Goal: Task Accomplishment & Management: Complete application form

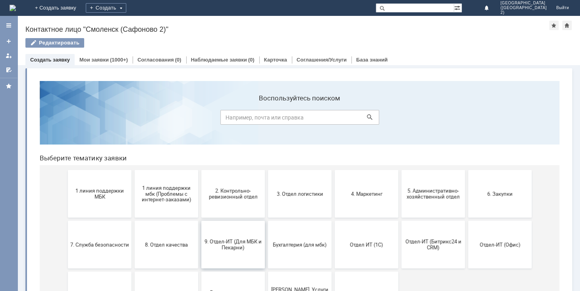
click at [232, 246] on span "9. Отдел-ИТ (Для МБК и Пекарни)" at bounding box center [233, 245] width 59 height 12
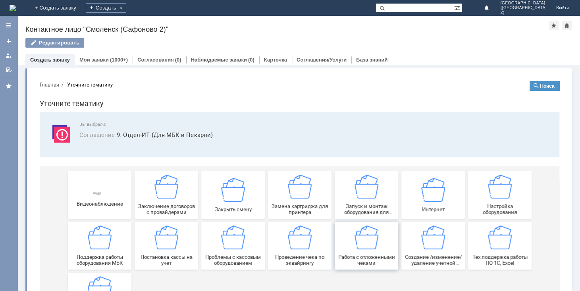
click at [355, 244] on img at bounding box center [367, 238] width 24 height 24
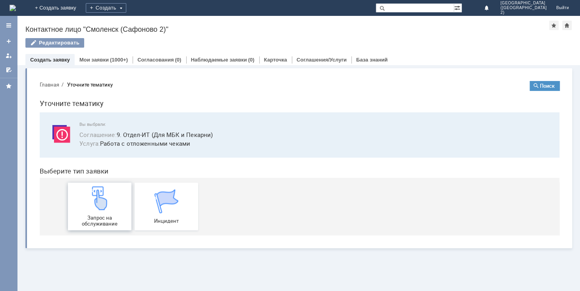
click at [104, 217] on span "Запрос на обслуживание" at bounding box center [99, 221] width 59 height 12
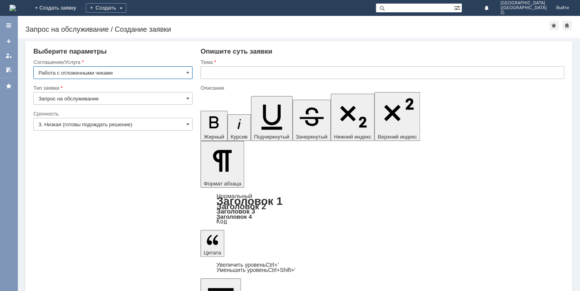
click at [238, 70] on input "text" at bounding box center [383, 72] width 364 height 13
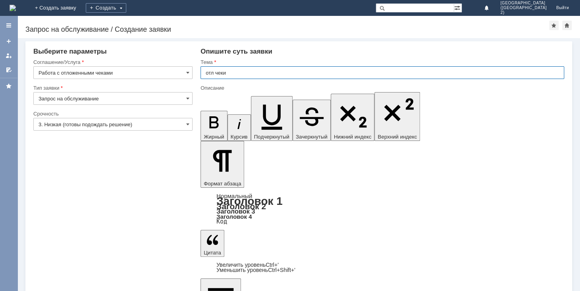
type input "отл чеки"
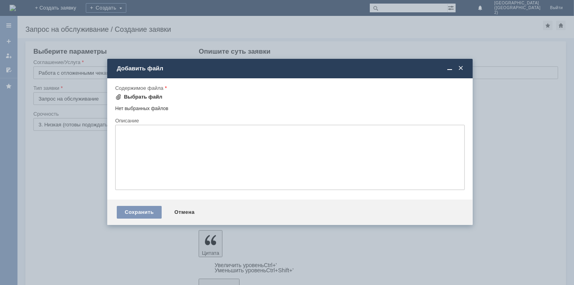
click at [151, 97] on div "Выбрать файл" at bounding box center [143, 97] width 39 height 6
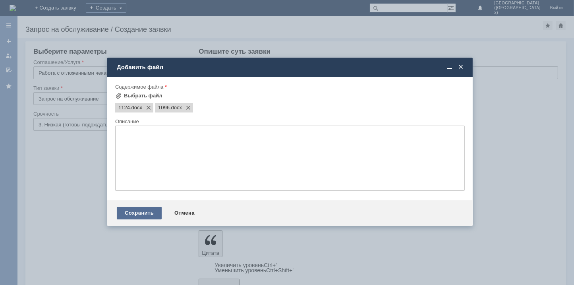
click at [129, 213] on div "Сохранить" at bounding box center [139, 213] width 45 height 13
